Goal: Information Seeking & Learning: Learn about a topic

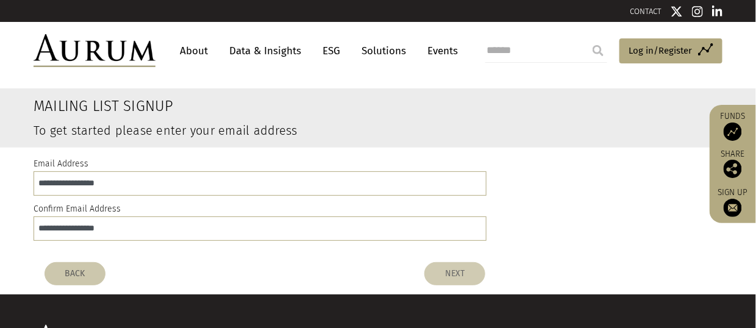
click at [456, 274] on button "NEXT" at bounding box center [454, 273] width 61 height 23
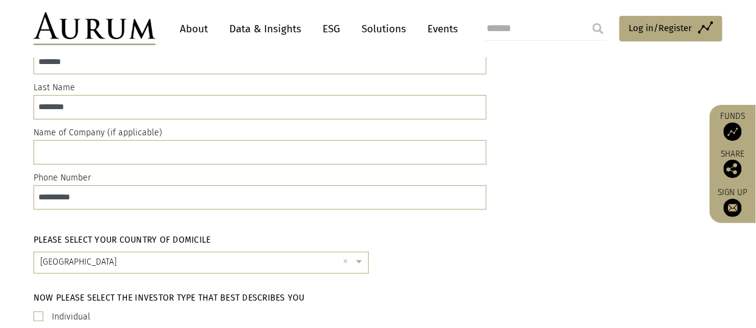
scroll to position [244, 0]
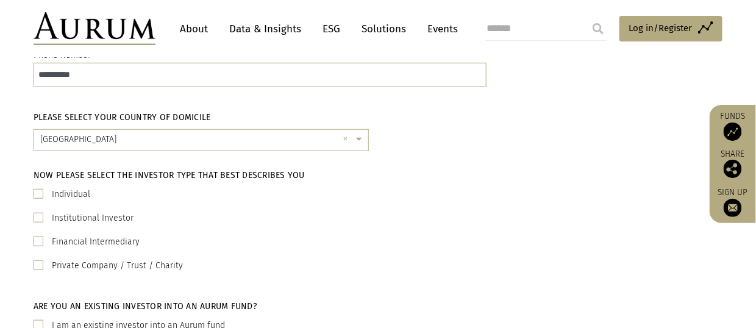
click at [42, 191] on span at bounding box center [39, 194] width 10 height 10
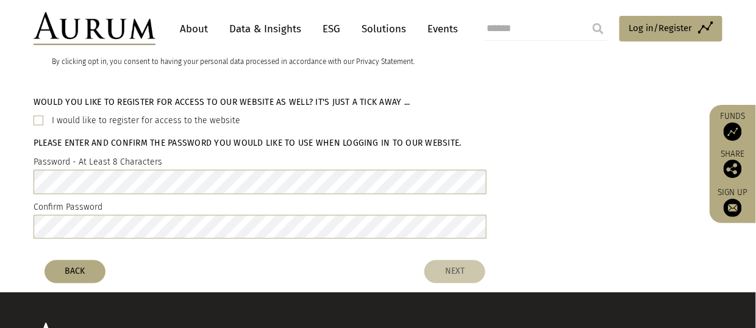
scroll to position [610, 0]
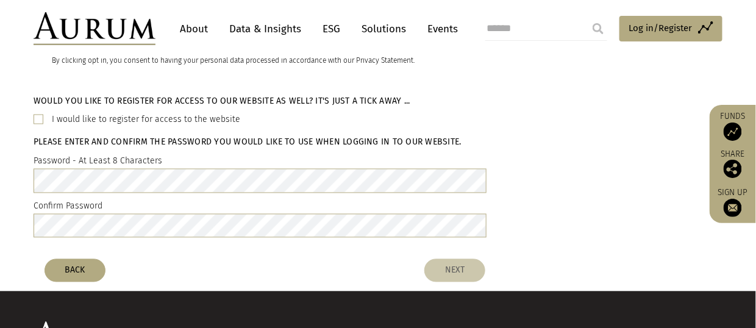
click at [115, 155] on label "Password - At Least 8 Characters" at bounding box center [98, 161] width 129 height 15
click at [101, 144] on h5 "Please enter and confirm the password you would like to use when logging in to …" at bounding box center [248, 143] width 428 height 12
click at [0, 237] on div "Would you like to register for access to our website as well? It's just a tick …" at bounding box center [378, 170] width 756 height 168
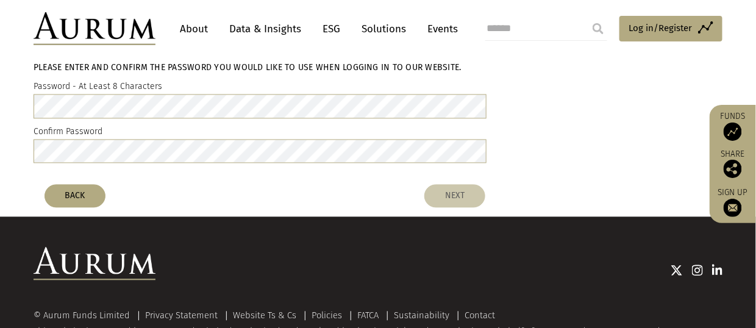
scroll to position [735, 0]
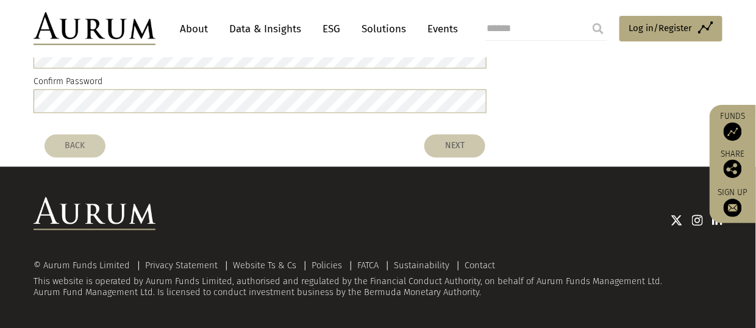
click at [69, 142] on button "BACK" at bounding box center [75, 145] width 61 height 23
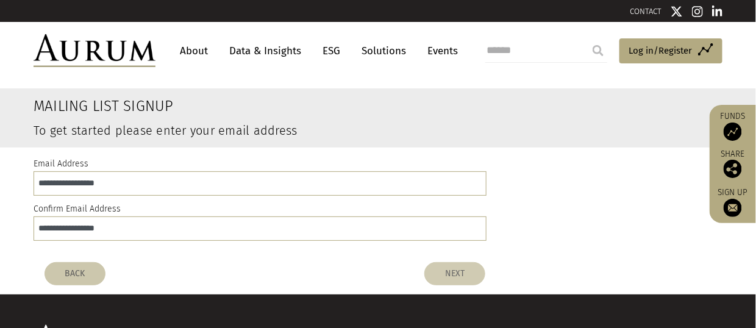
click at [462, 275] on button "NEXT" at bounding box center [454, 273] width 61 height 23
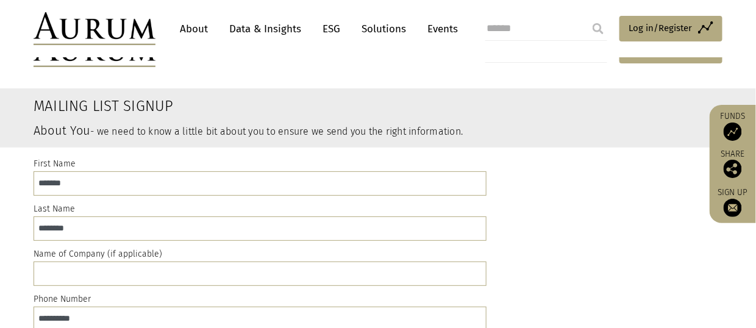
scroll to position [183, 0]
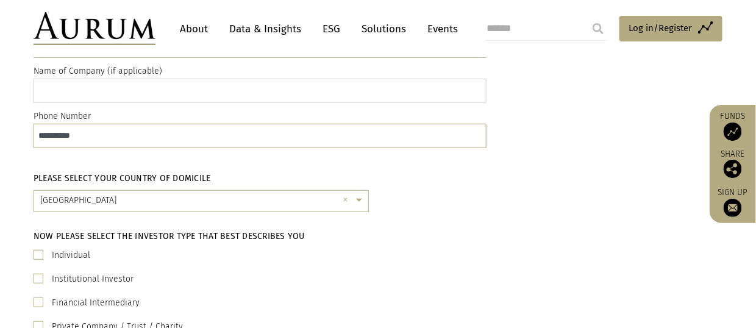
click at [88, 90] on input "text" at bounding box center [260, 91] width 453 height 24
click at [38, 251] on span at bounding box center [39, 255] width 10 height 10
drag, startPoint x: 40, startPoint y: 260, endPoint x: 40, endPoint y: 301, distance: 40.8
click at [40, 301] on span at bounding box center [39, 303] width 10 height 10
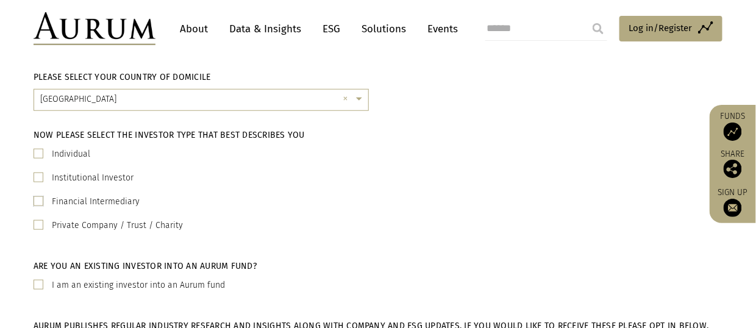
scroll to position [366, 0]
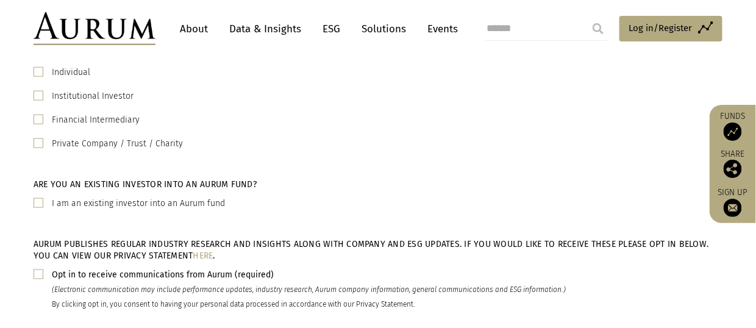
click at [37, 276] on span at bounding box center [39, 274] width 10 height 10
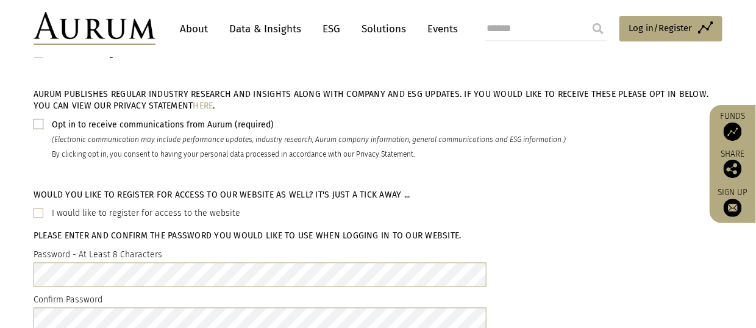
scroll to position [610, 0]
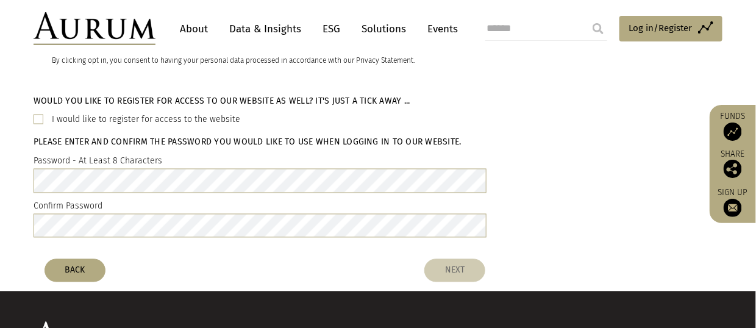
click at [452, 270] on button "NEXT" at bounding box center [454, 270] width 61 height 23
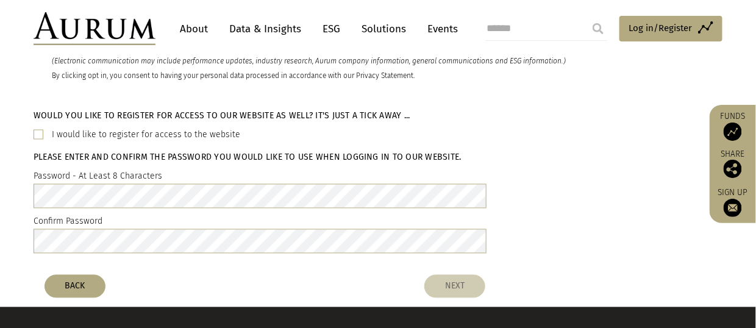
scroll to position [626, 0]
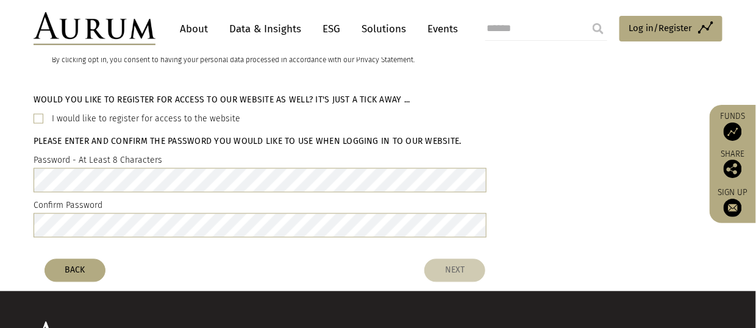
click at [452, 270] on button "NEXT" at bounding box center [454, 270] width 61 height 23
click at [454, 271] on button "NEXT" at bounding box center [454, 270] width 61 height 23
click at [471, 273] on button "NEXT" at bounding box center [454, 270] width 61 height 23
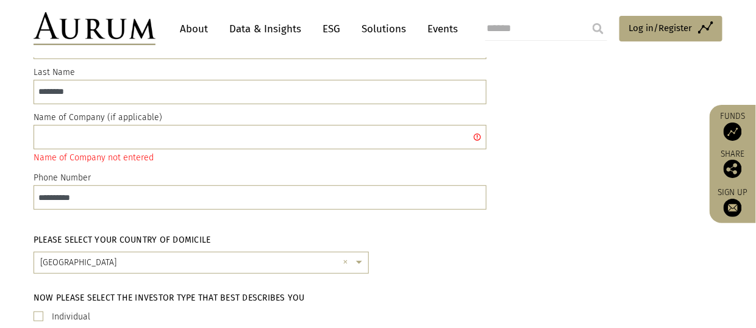
scroll to position [77, 0]
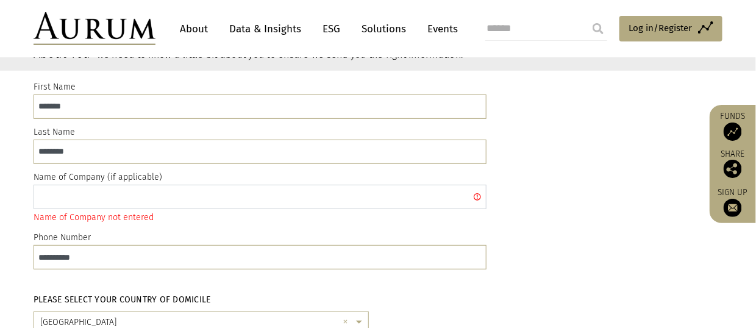
click at [98, 195] on input "text" at bounding box center [260, 197] width 453 height 24
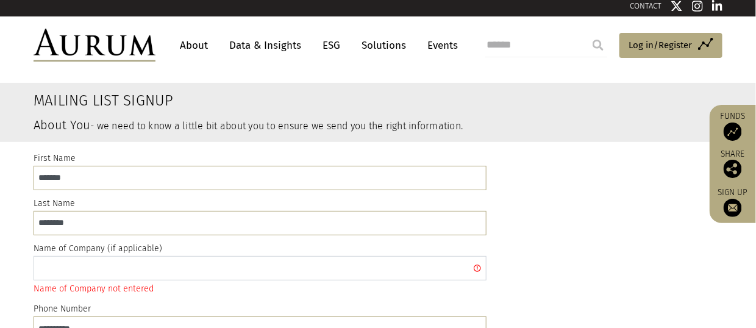
scroll to position [0, 0]
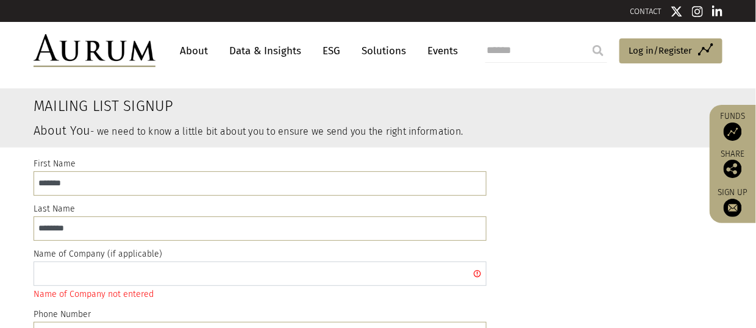
click at [80, 269] on input "text" at bounding box center [260, 274] width 453 height 24
type input "**********"
click at [228, 287] on div "Name of Company not entered" at bounding box center [260, 294] width 453 height 14
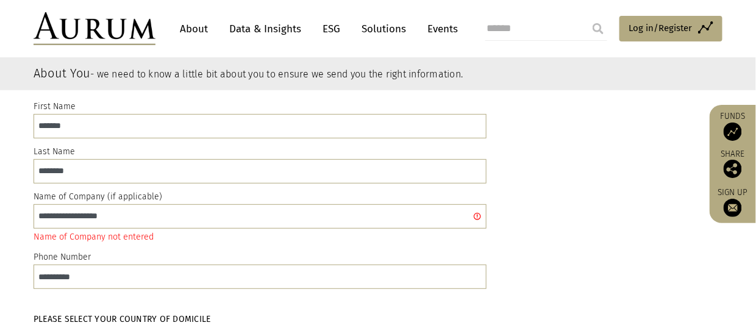
scroll to position [122, 0]
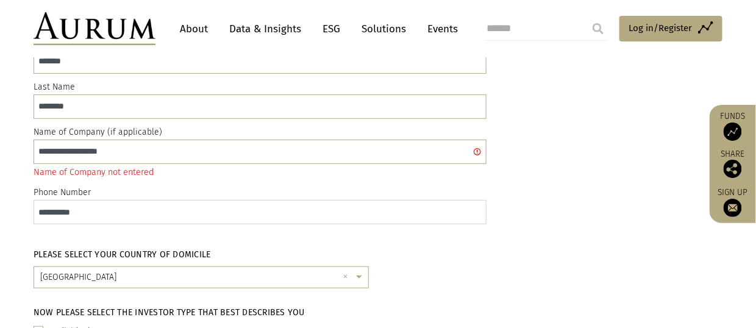
click at [131, 215] on input "**********" at bounding box center [260, 212] width 453 height 24
click at [240, 223] on input "**********" at bounding box center [260, 212] width 453 height 24
click at [477, 149] on input "**********" at bounding box center [260, 152] width 453 height 24
click at [132, 126] on label "Name of Company (if applicable)" at bounding box center [98, 132] width 129 height 15
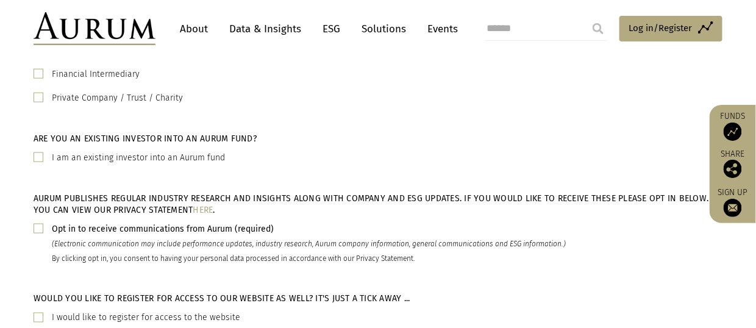
scroll to position [671, 0]
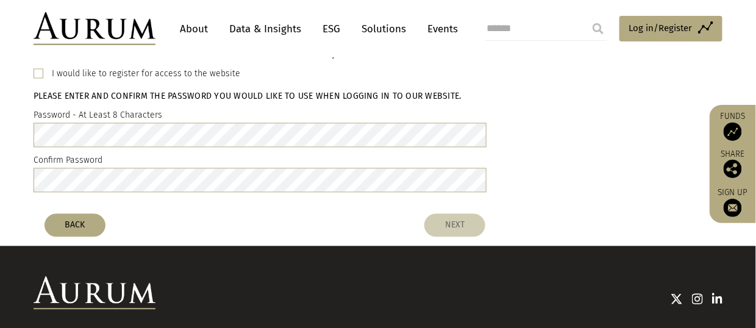
click at [457, 229] on button "NEXT" at bounding box center [454, 225] width 61 height 23
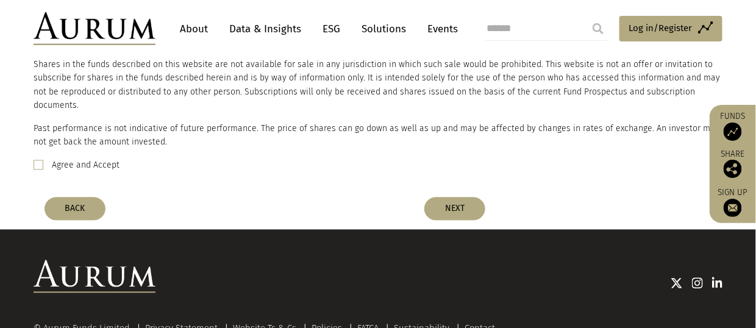
scroll to position [793, 0]
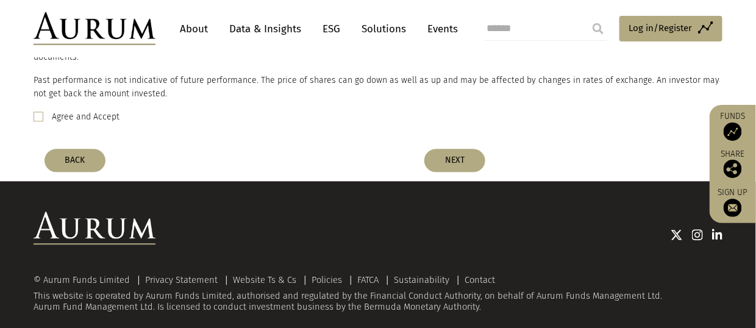
click at [38, 112] on span at bounding box center [39, 117] width 10 height 10
click at [455, 149] on button "NEXT" at bounding box center [454, 160] width 61 height 23
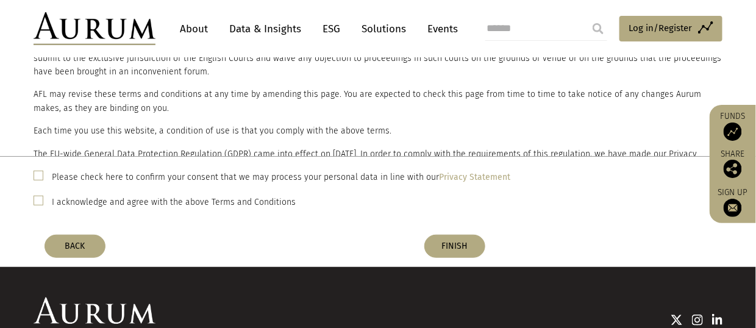
scroll to position [254, 0]
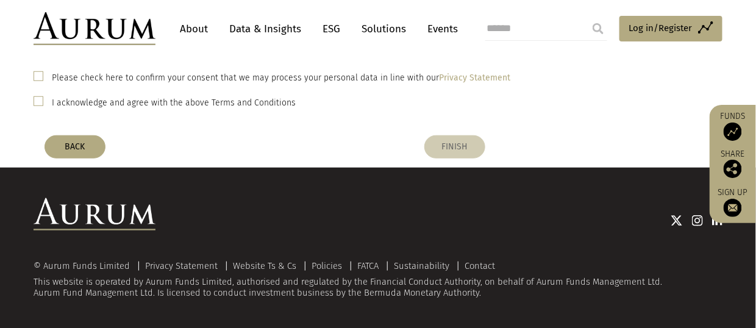
click at [454, 146] on button "FINISH" at bounding box center [454, 146] width 61 height 23
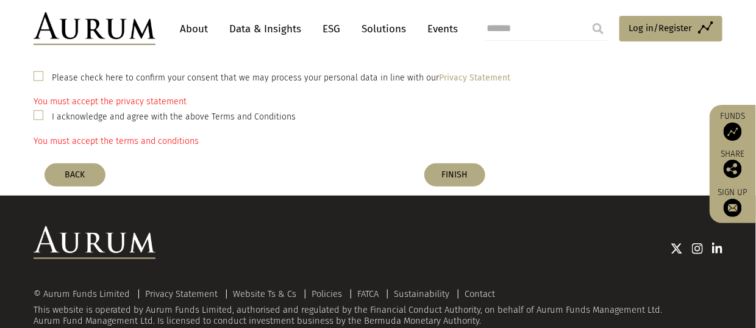
click at [43, 77] on span at bounding box center [39, 76] width 10 height 10
click at [38, 112] on span at bounding box center [39, 115] width 10 height 10
click at [447, 175] on button "FINISH" at bounding box center [454, 174] width 61 height 23
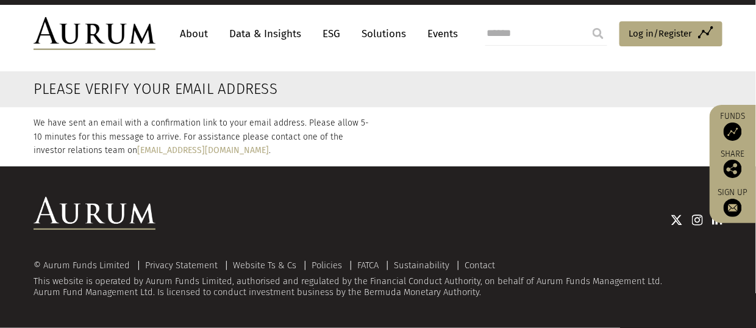
scroll to position [0, 0]
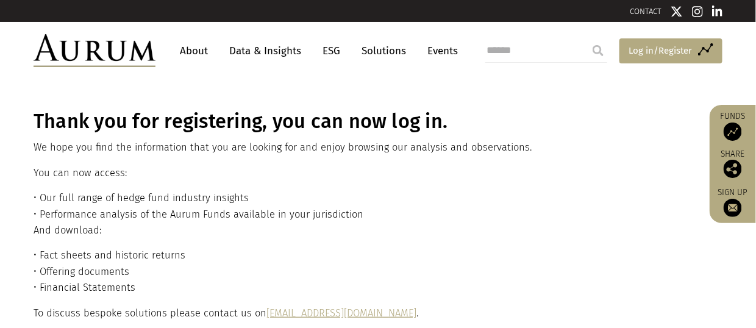
click at [644, 52] on span "Log in/Register" at bounding box center [660, 50] width 63 height 15
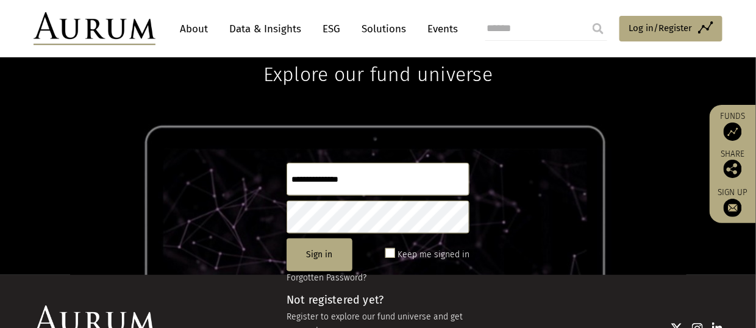
scroll to position [122, 0]
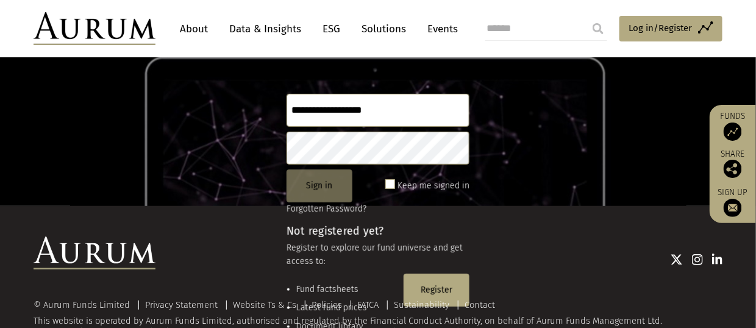
click at [319, 189] on button "Sign in" at bounding box center [320, 185] width 66 height 33
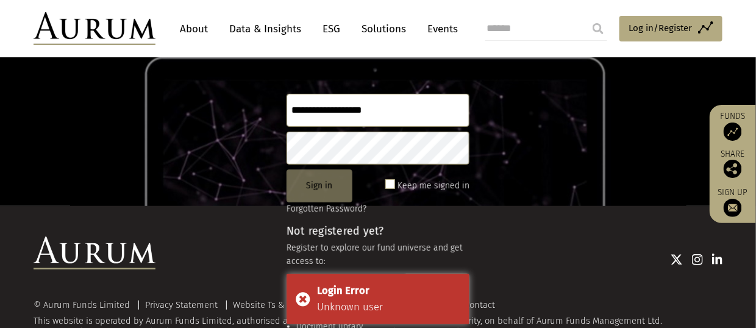
click at [319, 189] on button "Sign in" at bounding box center [320, 185] width 66 height 33
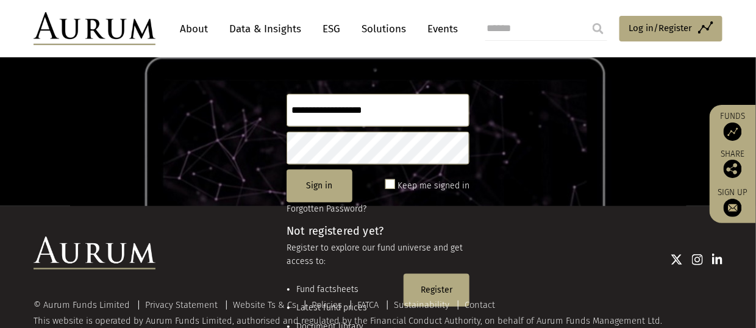
click at [443, 286] on div "© Aurum Funds Limited Privacy Statement Website Ts & Cs Policies FATCA Sustaina…" at bounding box center [377, 287] width 713 height 101
click at [396, 112] on input "**********" at bounding box center [378, 110] width 183 height 33
type input "**********"
click at [315, 191] on button "Sign in" at bounding box center [320, 185] width 66 height 33
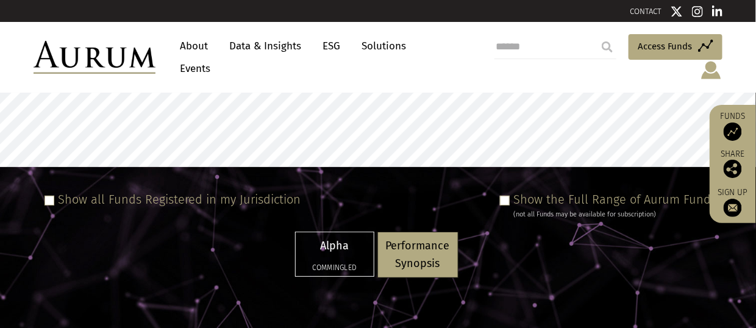
select select "**********"
click at [424, 245] on p "Performance Synopsis" at bounding box center [418, 254] width 64 height 35
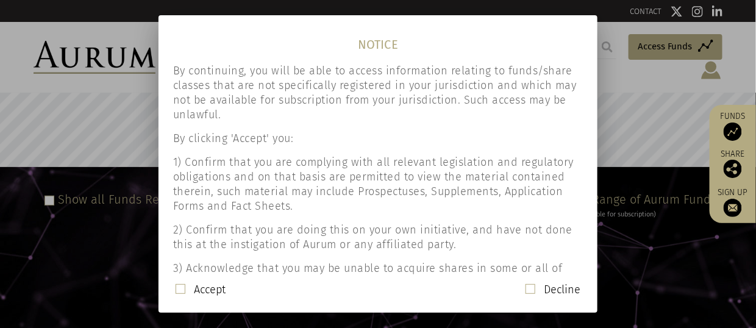
click at [532, 288] on span at bounding box center [531, 289] width 10 height 10
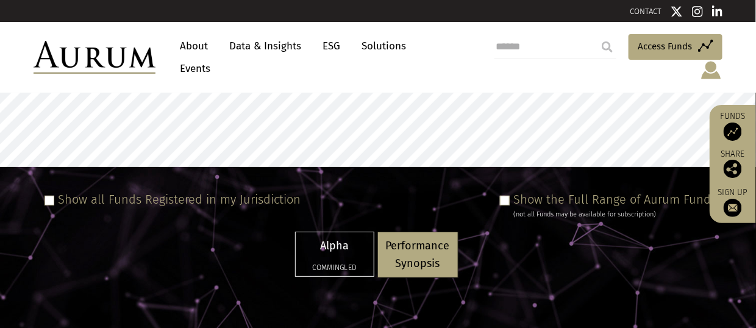
click at [329, 264] on h5 "Commingled" at bounding box center [335, 267] width 62 height 7
click at [326, 245] on div "Alpha Commingled" at bounding box center [335, 254] width 78 height 44
select select "**********"
click at [338, 238] on p "Alpha" at bounding box center [335, 246] width 62 height 18
click at [47, 196] on span at bounding box center [50, 201] width 10 height 10
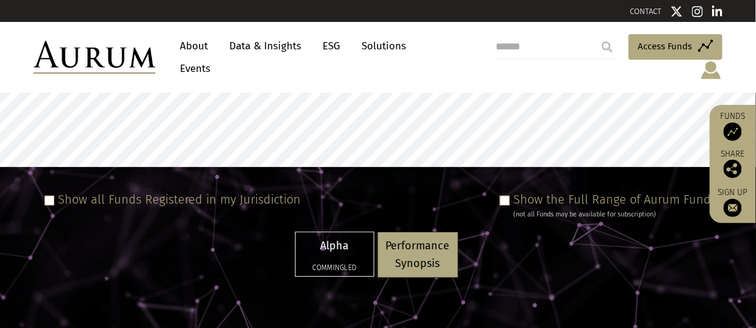
click at [330, 248] on div "Alpha Commingled" at bounding box center [335, 254] width 78 height 44
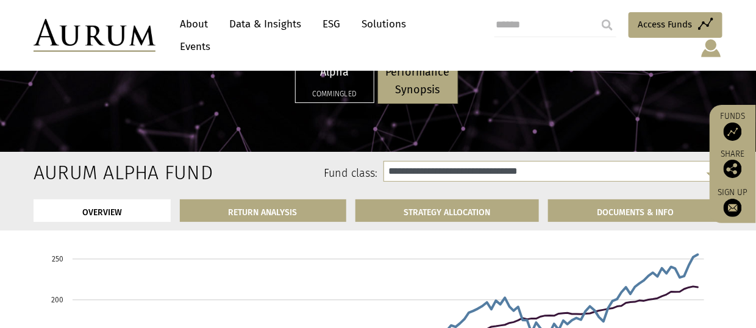
scroll to position [793, 0]
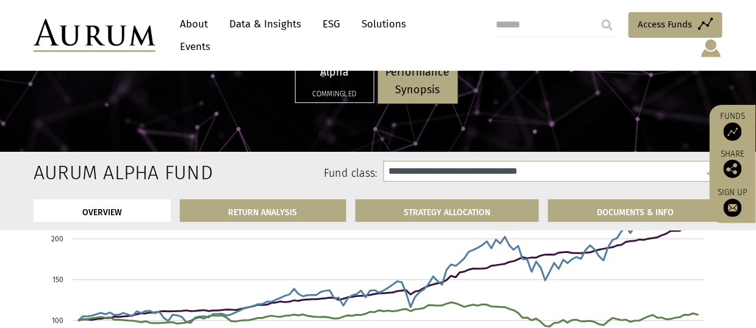
click at [728, 27] on div "About Data & Insights ESG Solutions Events Access Funds Log in/Register Sign ou…" at bounding box center [377, 35] width 713 height 46
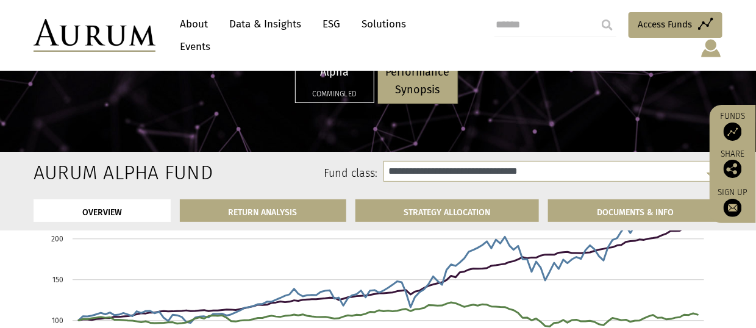
click at [743, 13] on header "About Data & Insights ESG Solutions Events Access Funds Log in/Register Sign ou…" at bounding box center [378, 35] width 756 height 71
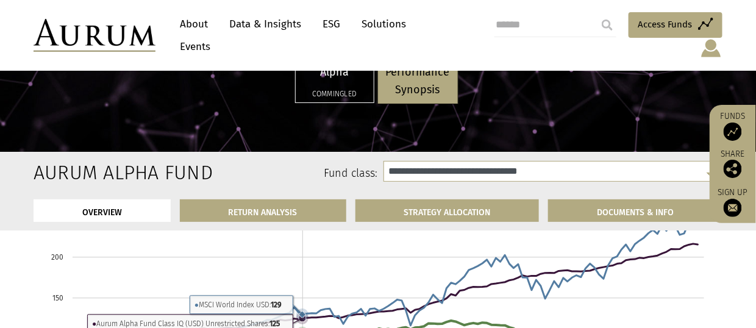
scroll to position [732, 0]
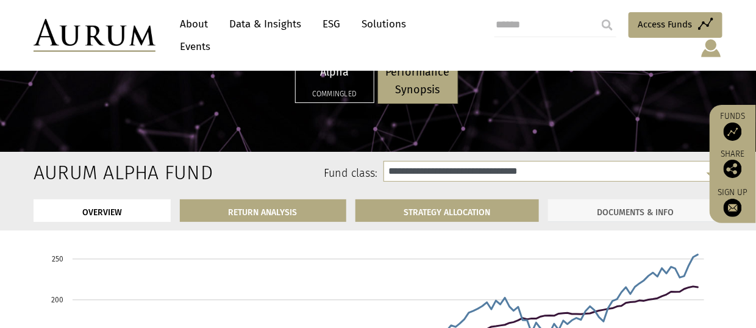
click at [654, 214] on link "DOCUMENTS & INFO" at bounding box center [635, 210] width 174 height 23
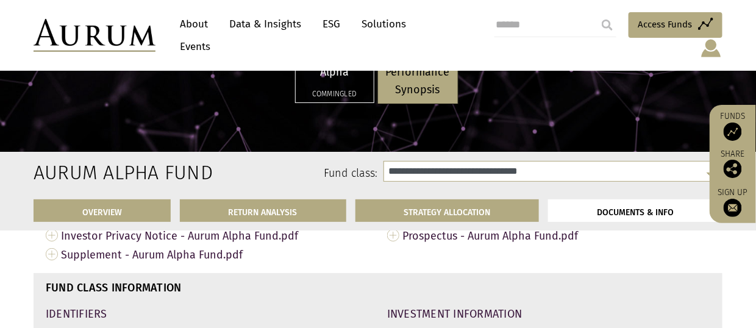
scroll to position [4256, 0]
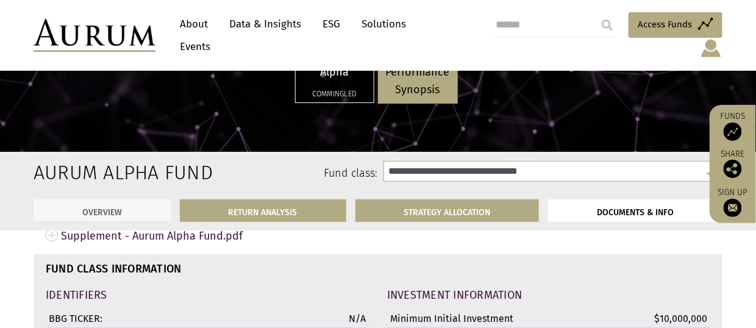
click at [110, 208] on link "OVERVIEW" at bounding box center [102, 210] width 137 height 23
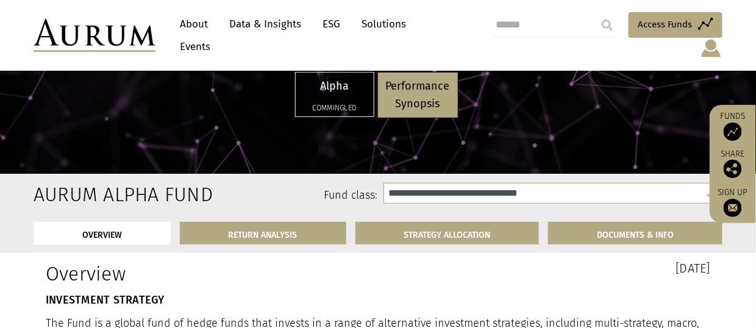
scroll to position [305, 0]
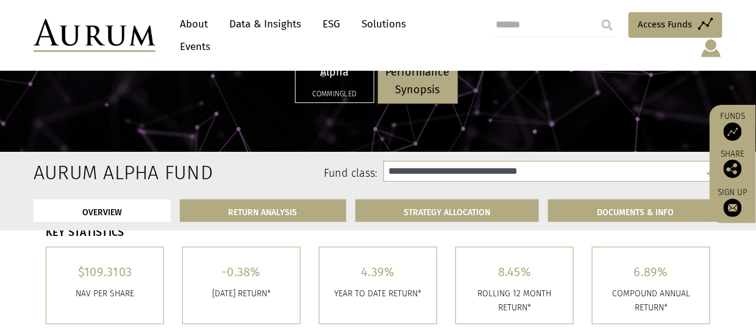
click at [418, 84] on p "Performance Synopsis" at bounding box center [418, 80] width 64 height 35
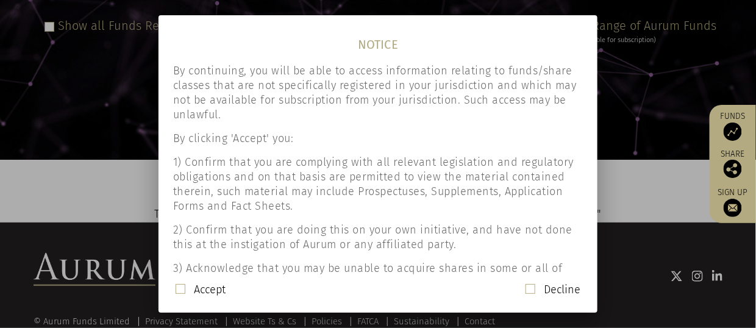
click at [660, 135] on div at bounding box center [378, 164] width 756 height 328
click at [529, 293] on span at bounding box center [531, 289] width 10 height 10
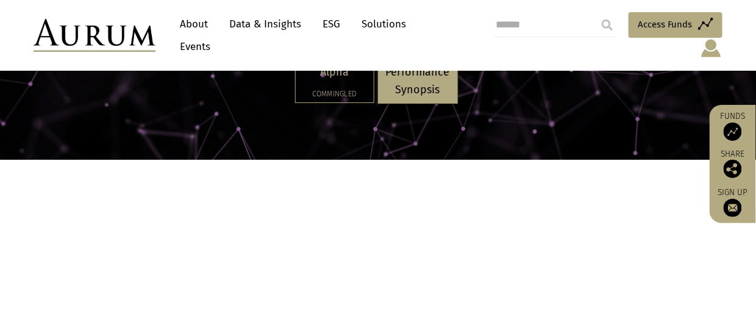
scroll to position [305, 0]
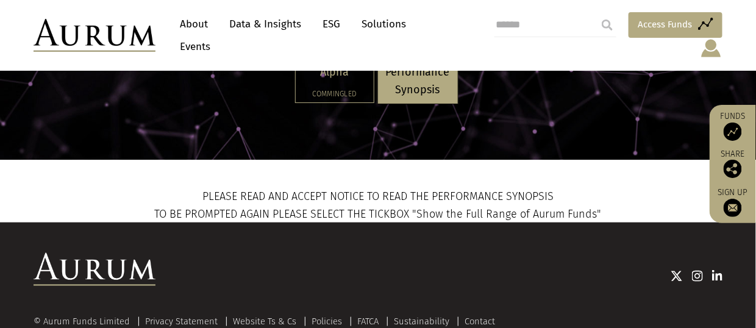
click at [638, 32] on span "Access Funds" at bounding box center [665, 24] width 54 height 15
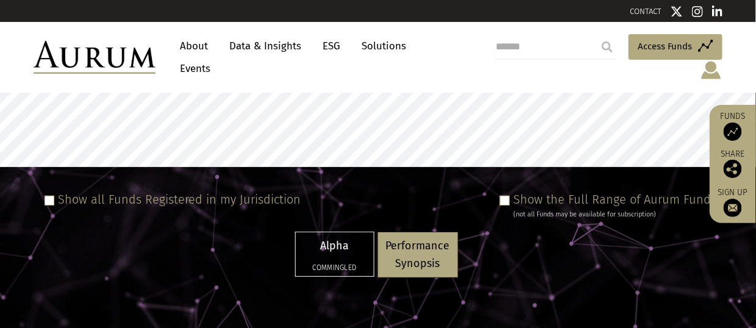
select select "**********"
click at [505, 196] on span at bounding box center [505, 201] width 10 height 10
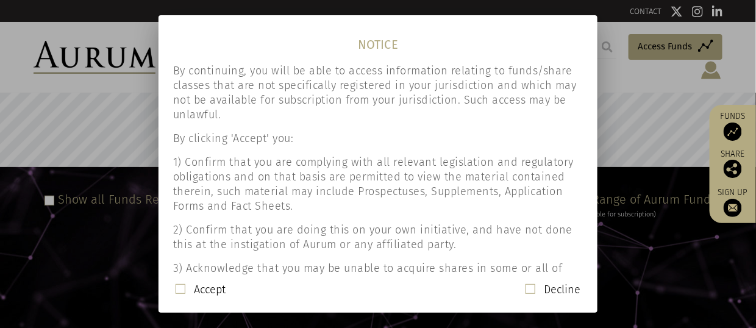
scroll to position [137, 0]
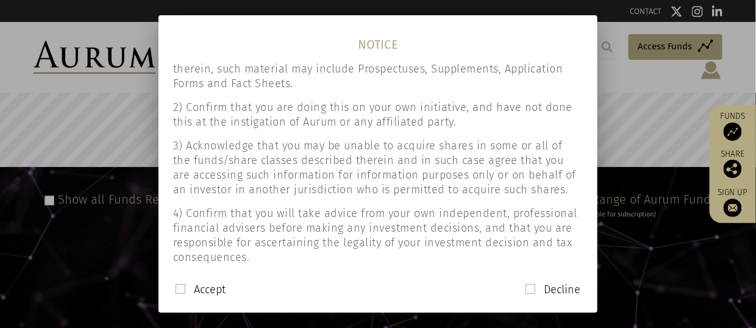
click at [528, 288] on span at bounding box center [531, 289] width 10 height 10
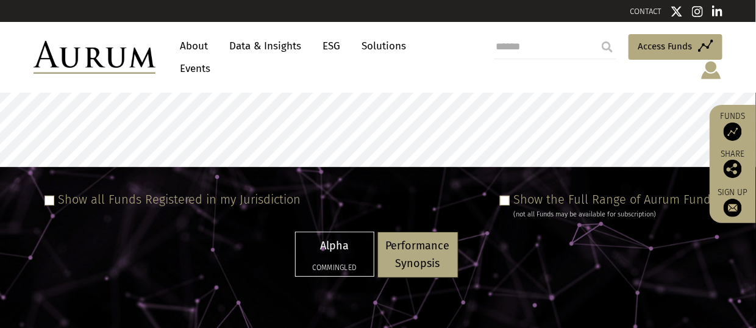
click at [651, 292] on div "Alpha Commingled Performance Synopsis" at bounding box center [378, 279] width 738 height 95
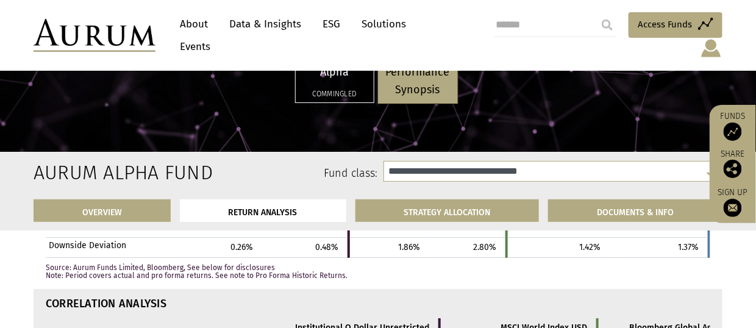
scroll to position [2988, 0]
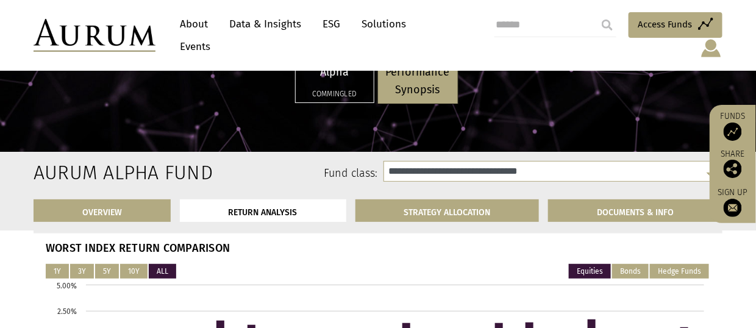
click at [729, 169] on img at bounding box center [733, 169] width 18 height 18
click at [730, 209] on img at bounding box center [733, 208] width 18 height 18
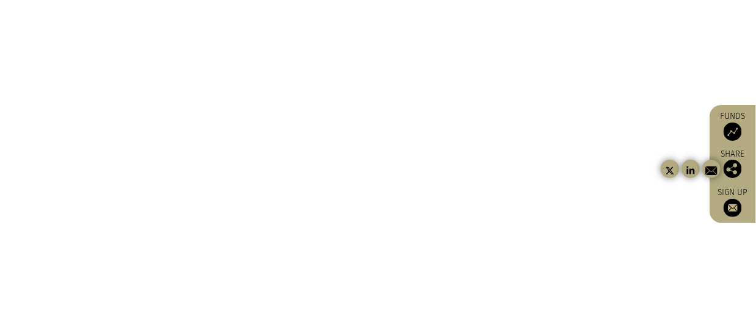
scroll to position [446, 0]
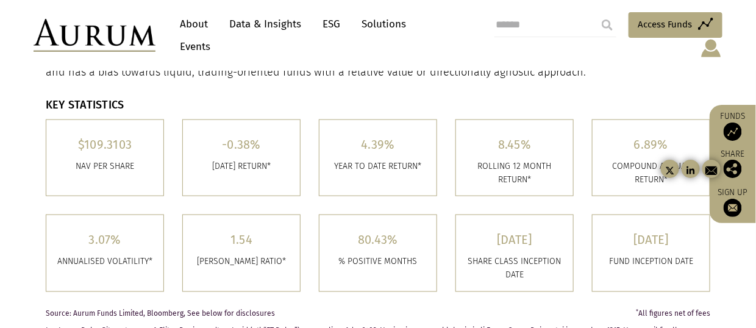
select select "**********"
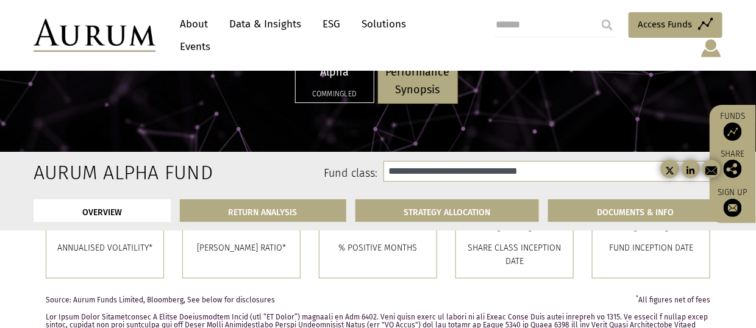
click at [731, 132] on img at bounding box center [733, 132] width 18 height 18
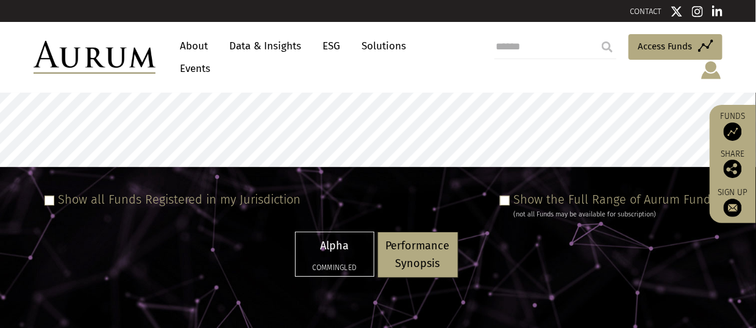
click at [713, 60] on img at bounding box center [711, 70] width 23 height 21
select select "**********"
click at [712, 80] on link "Sign out" at bounding box center [711, 92] width 91 height 25
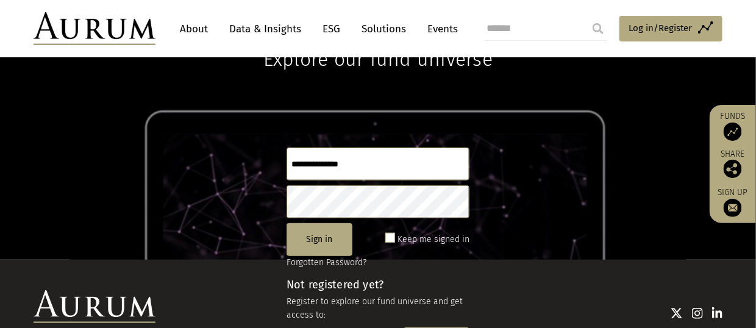
scroll to position [161, 0]
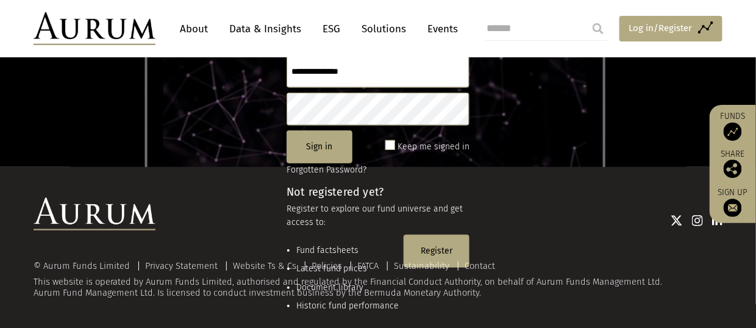
type input "**********"
click at [689, 24] on span "Log in/Register" at bounding box center [660, 28] width 63 height 15
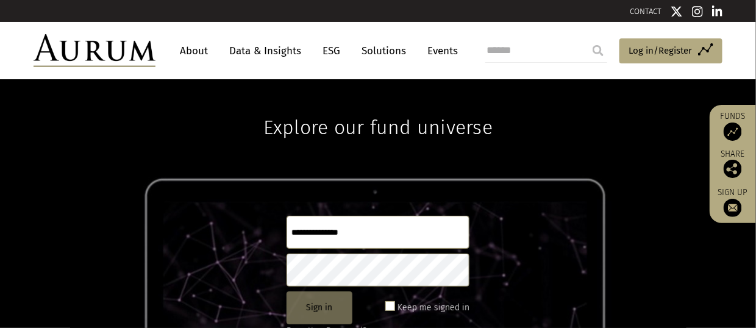
type input "**********"
click at [319, 305] on button "Sign in" at bounding box center [320, 307] width 66 height 33
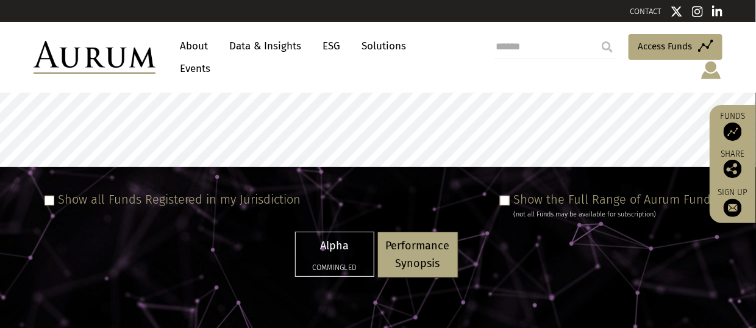
select select "**********"
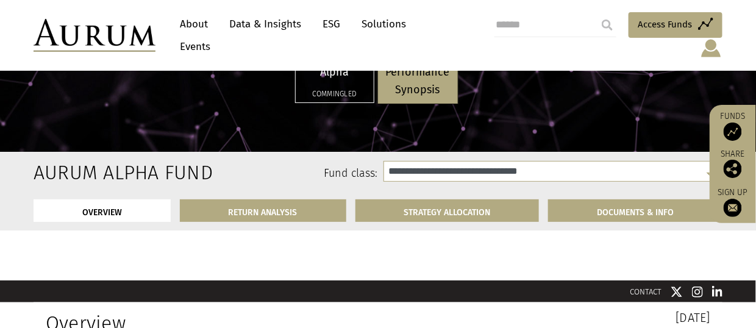
scroll to position [183, 0]
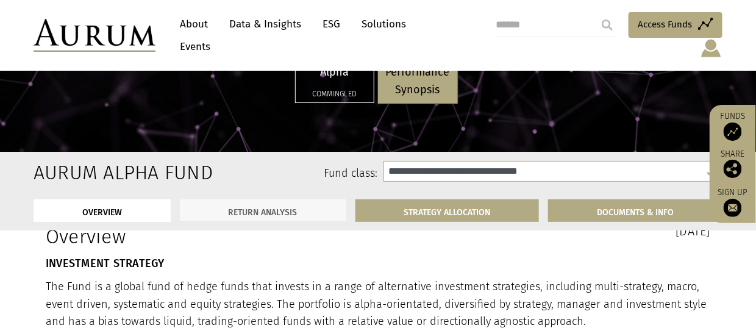
click at [264, 210] on link "RETURN ANALYSIS" at bounding box center [263, 210] width 166 height 23
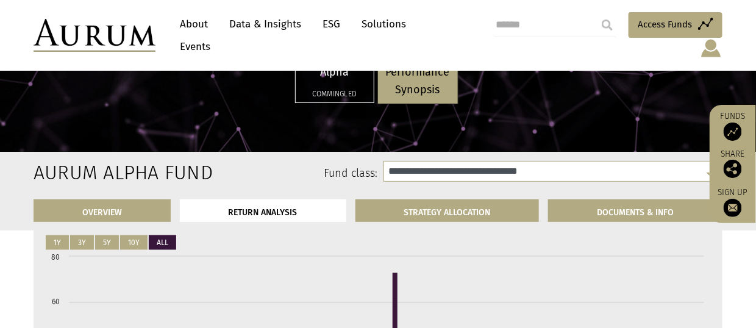
scroll to position [1803, 0]
